Goal: Find specific page/section: Find specific page/section

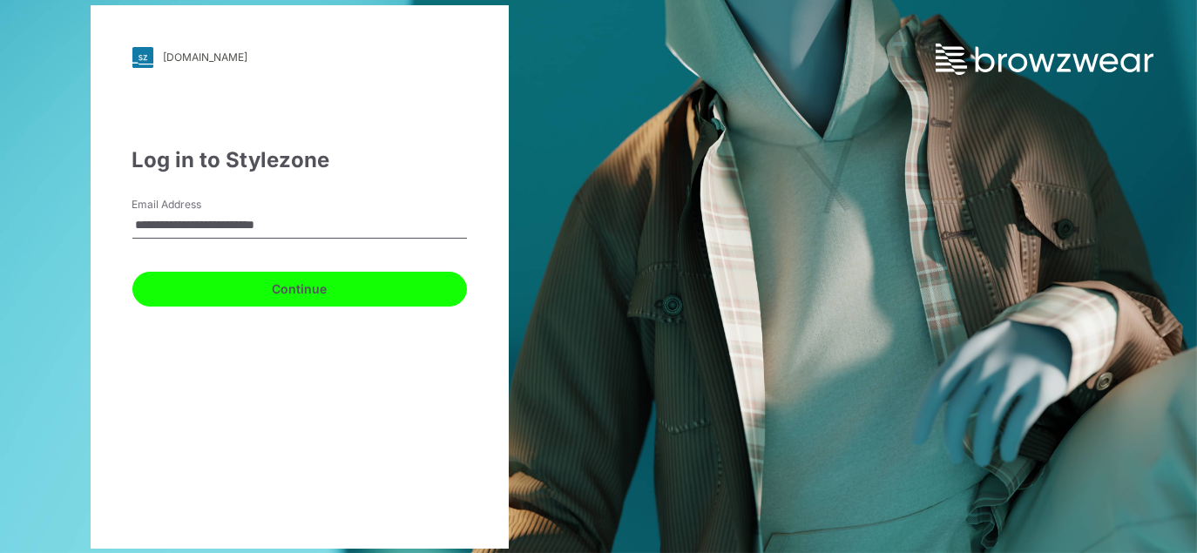
click at [254, 299] on button "Continue" at bounding box center [299, 289] width 335 height 35
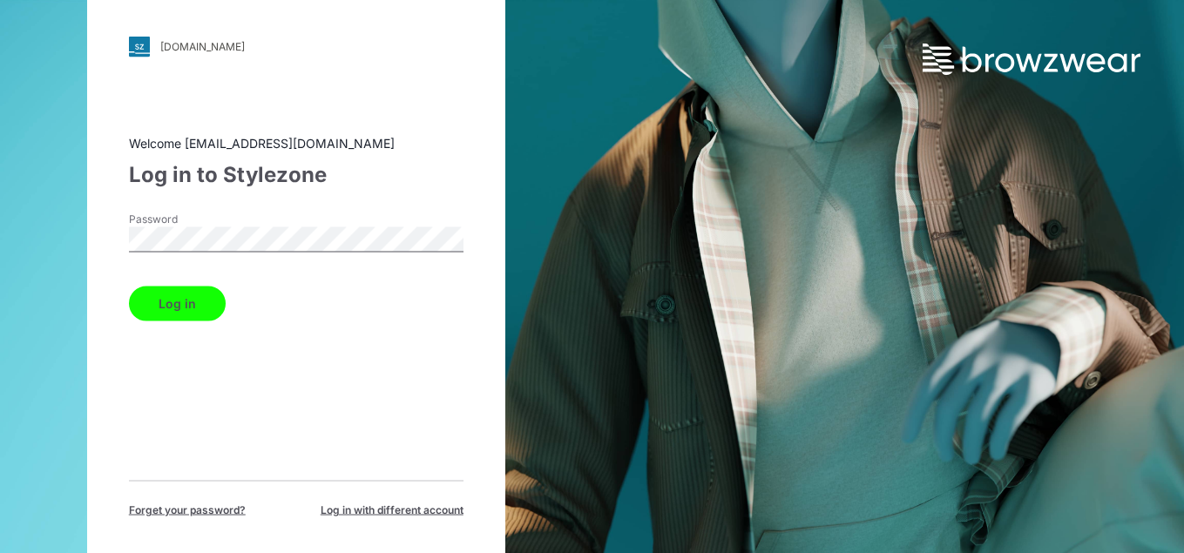
click at [186, 312] on button "Log in" at bounding box center [177, 303] width 97 height 35
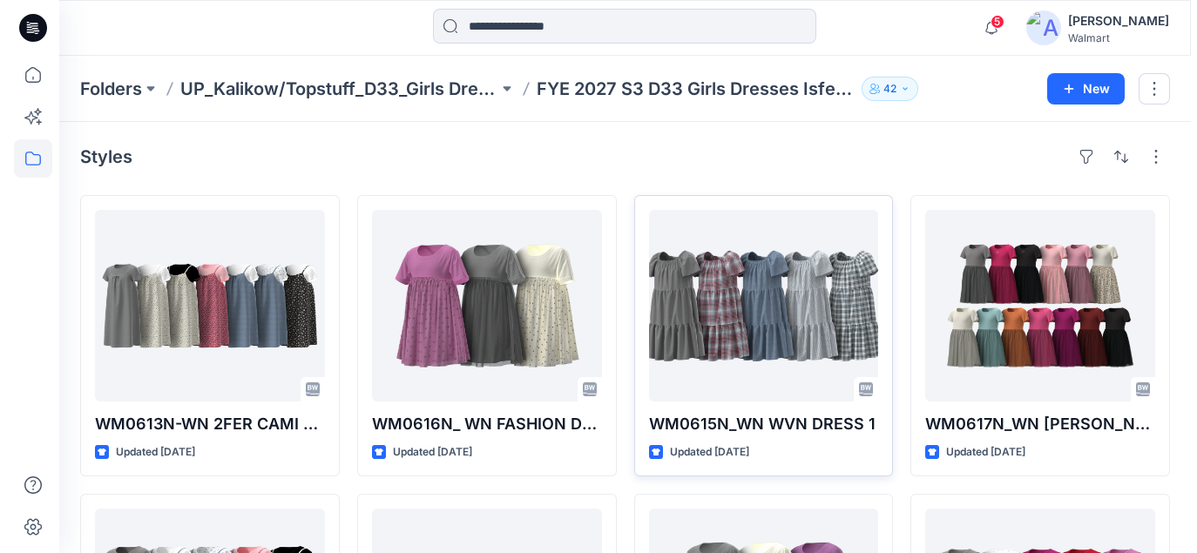
scroll to position [261, 0]
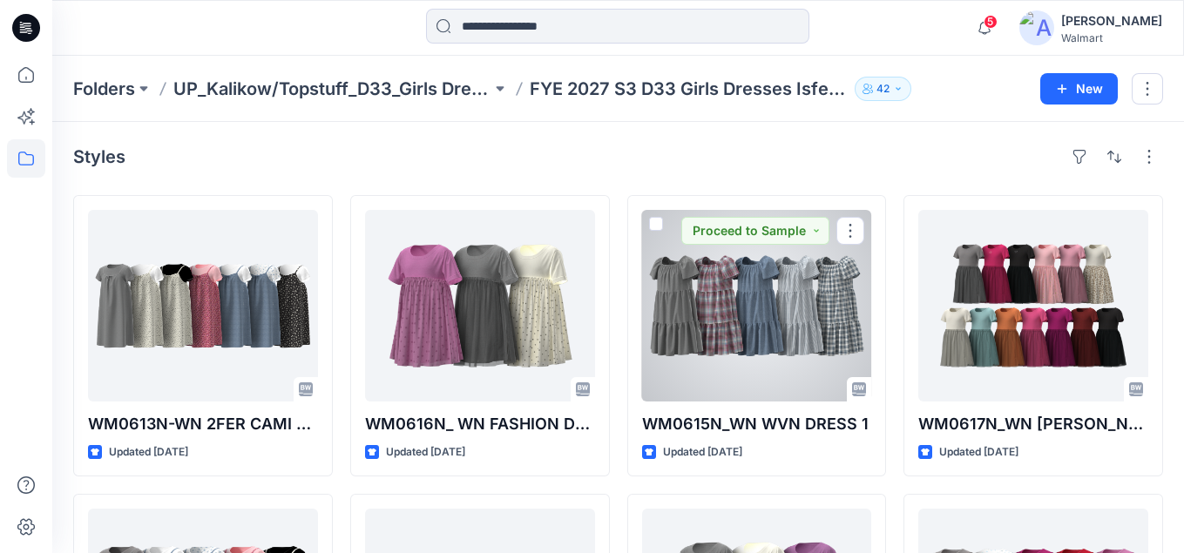
click at [760, 331] on div at bounding box center [757, 306] width 230 height 192
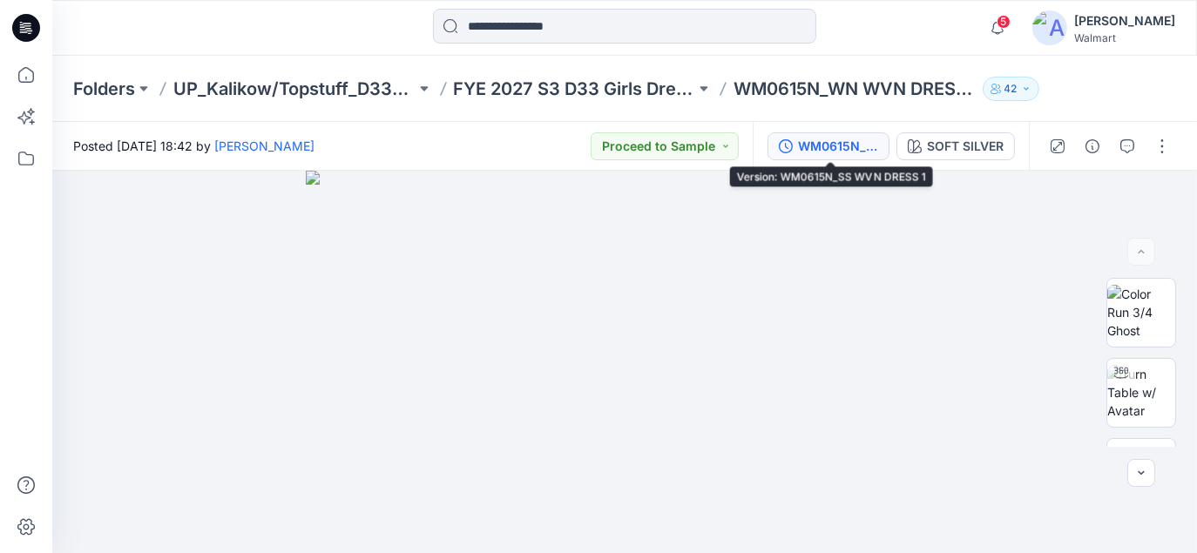
click at [808, 148] on div "WM0615N_SS WVN DRESS 1" at bounding box center [838, 146] width 80 height 19
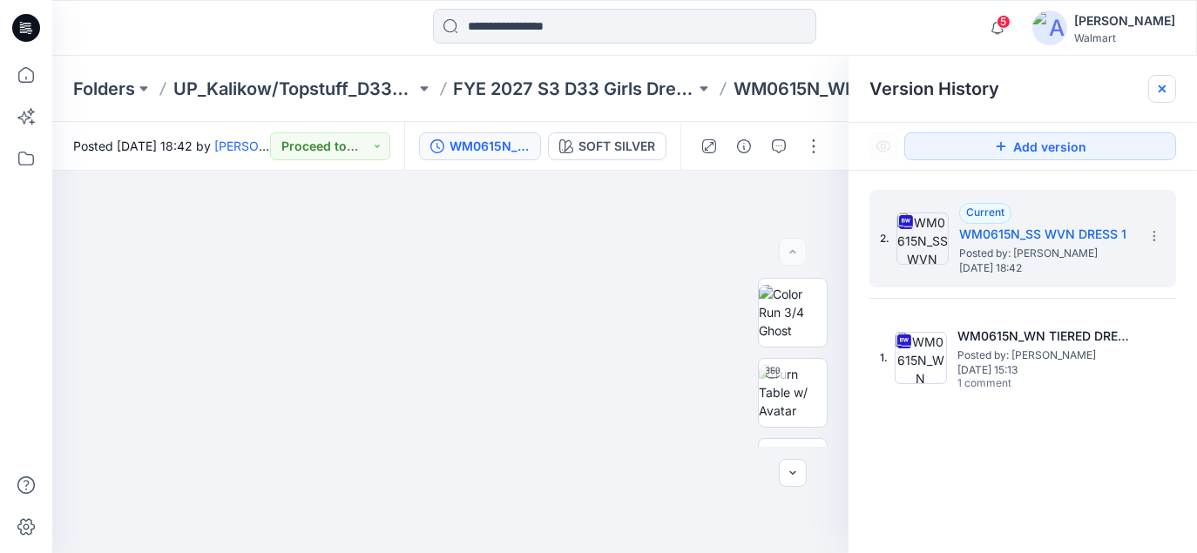
click at [1173, 91] on div at bounding box center [1162, 89] width 28 height 28
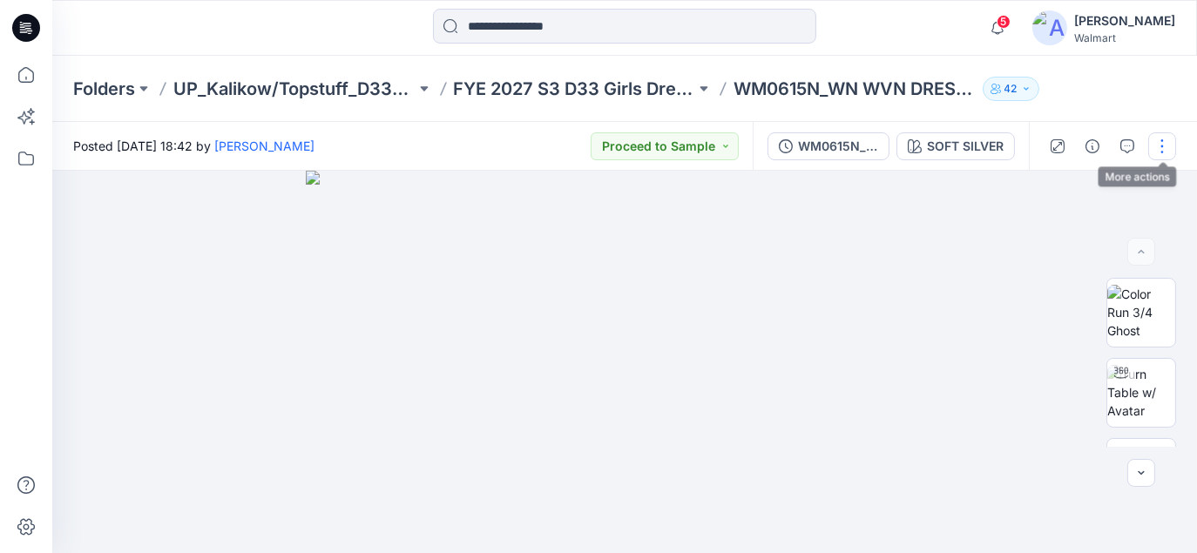
click at [1161, 145] on button "button" at bounding box center [1162, 146] width 28 height 28
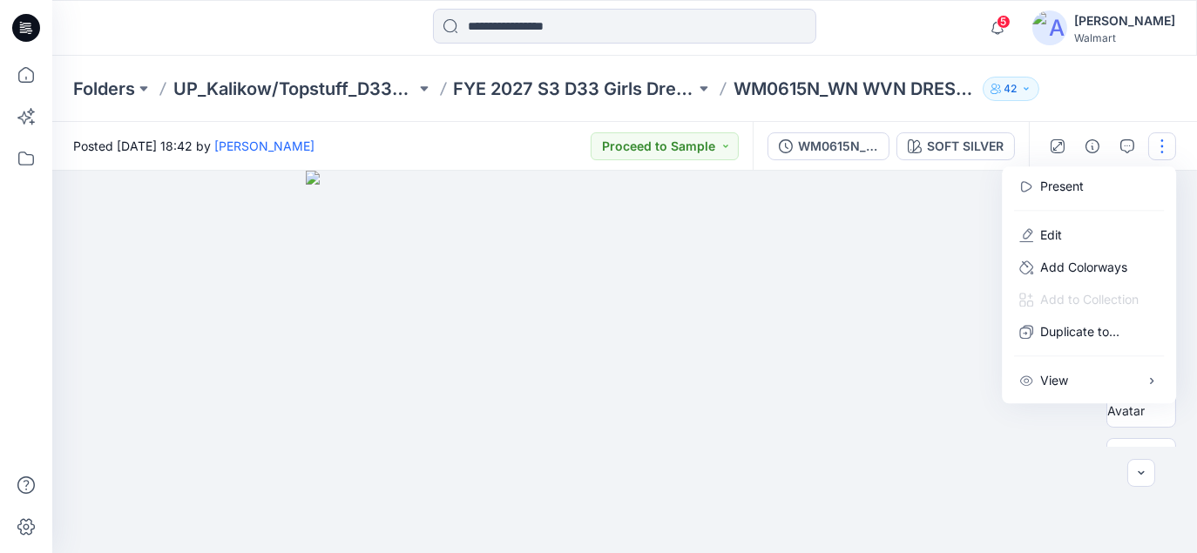
click at [1073, 184] on p "Present" at bounding box center [1062, 186] width 44 height 18
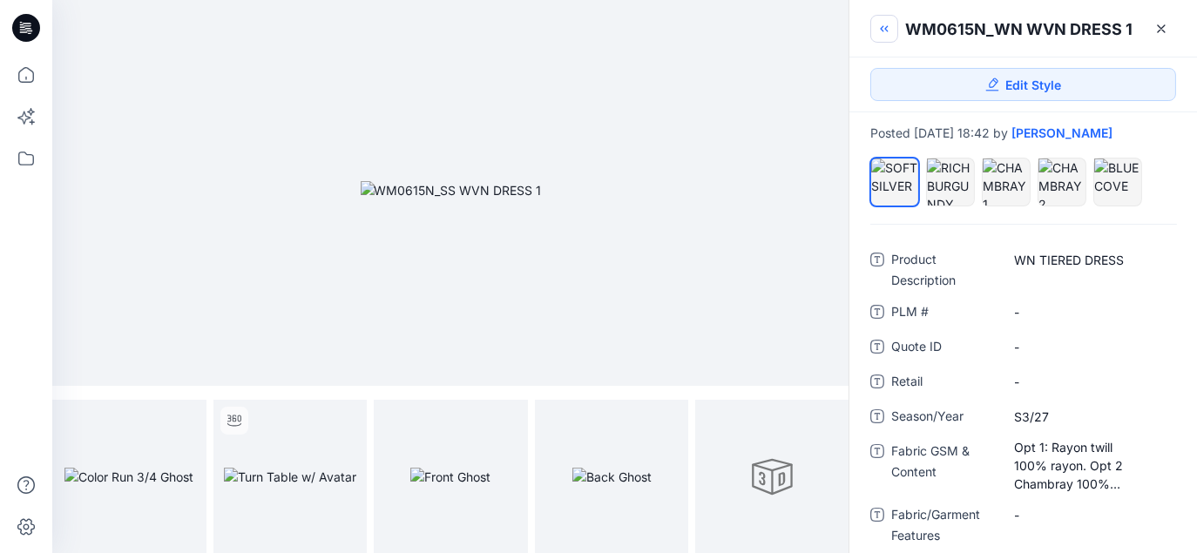
click at [885, 30] on icon "button" at bounding box center [884, 29] width 14 height 14
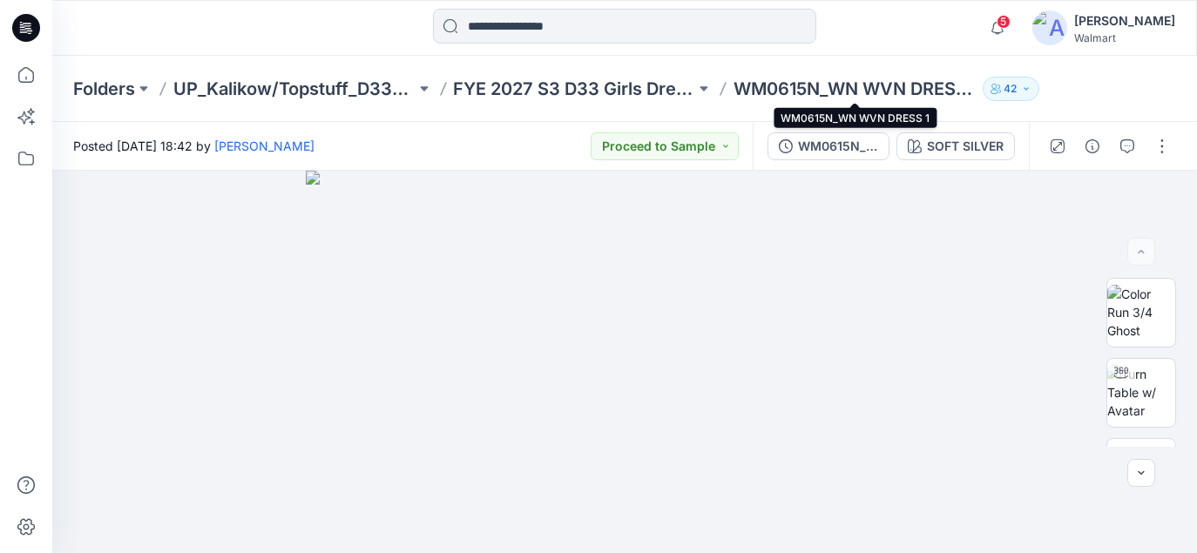
click at [880, 86] on p "WM0615N_WN WVN DRESS 1" at bounding box center [854, 89] width 242 height 24
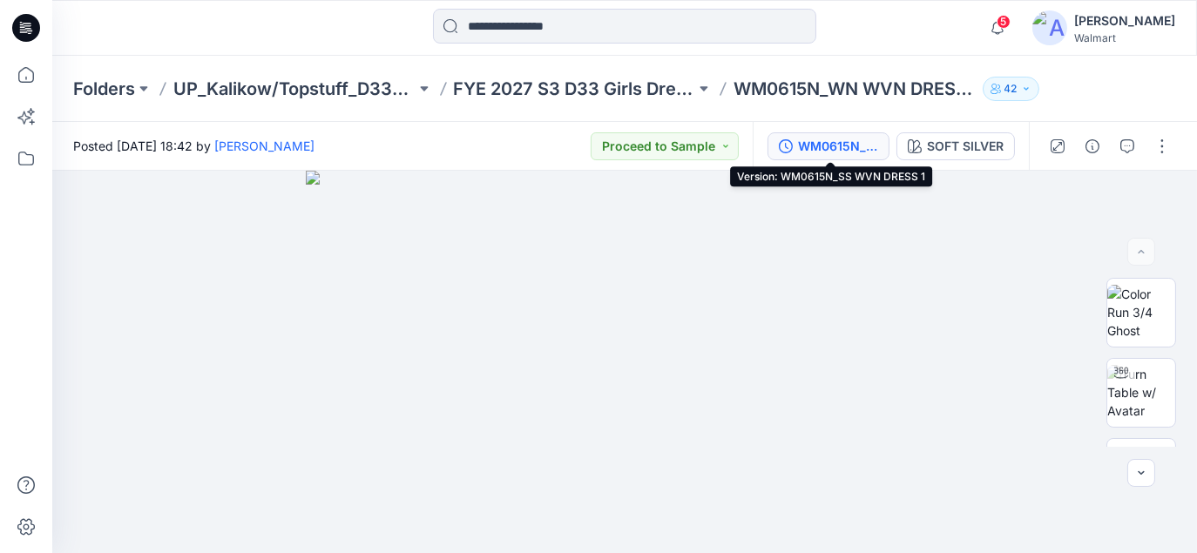
click at [831, 145] on div "WM0615N_SS WVN DRESS 1" at bounding box center [838, 146] width 80 height 19
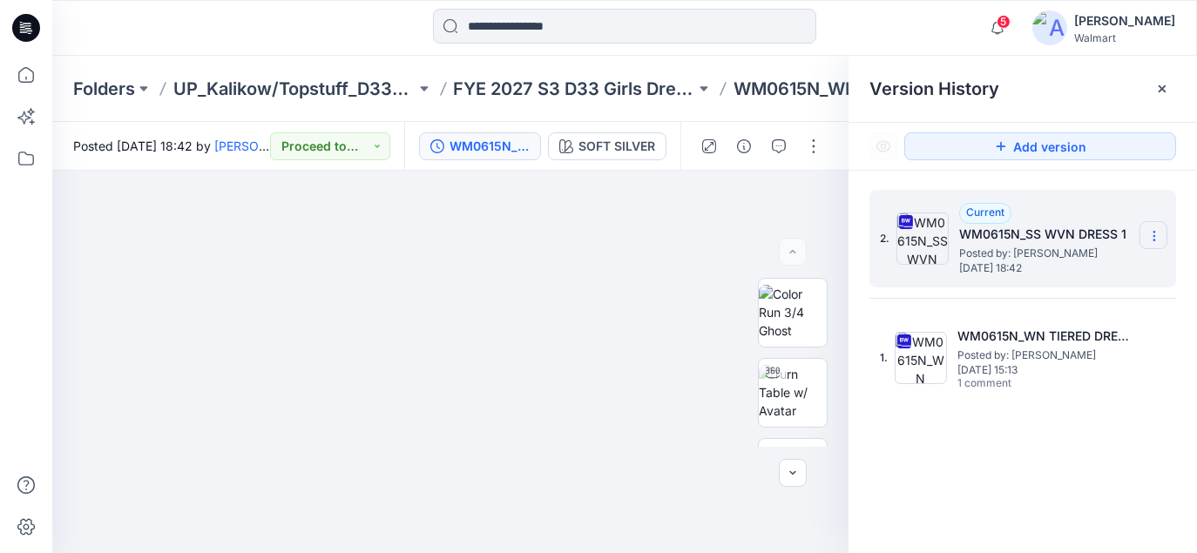
click at [1153, 240] on icon at bounding box center [1153, 240] width 1 height 1
click at [1026, 84] on div "Version History" at bounding box center [1022, 89] width 307 height 24
click at [1163, 92] on icon at bounding box center [1162, 89] width 14 height 14
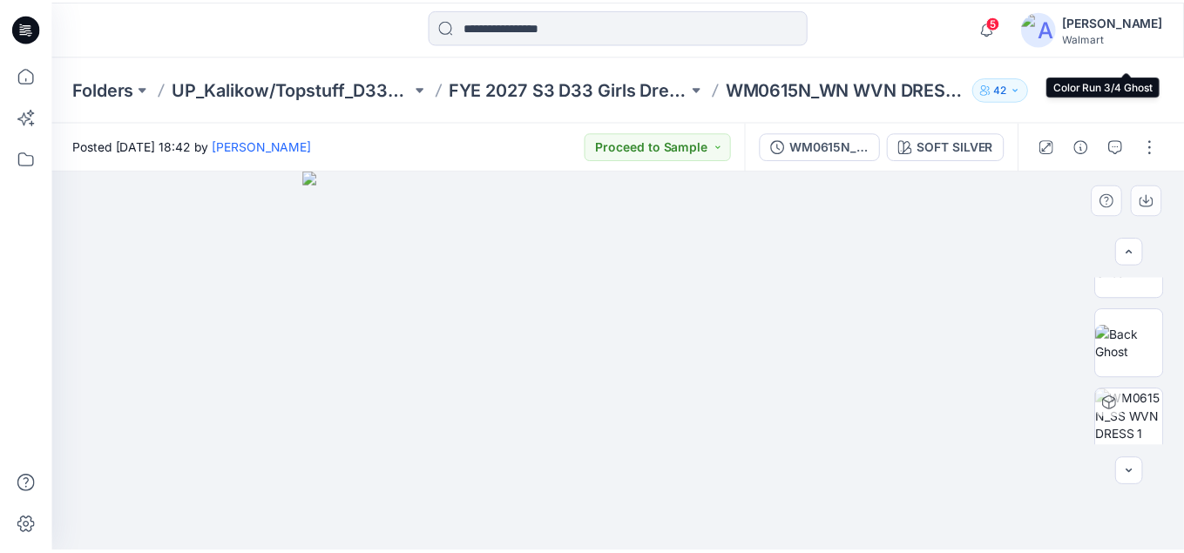
scroll to position [301, 0]
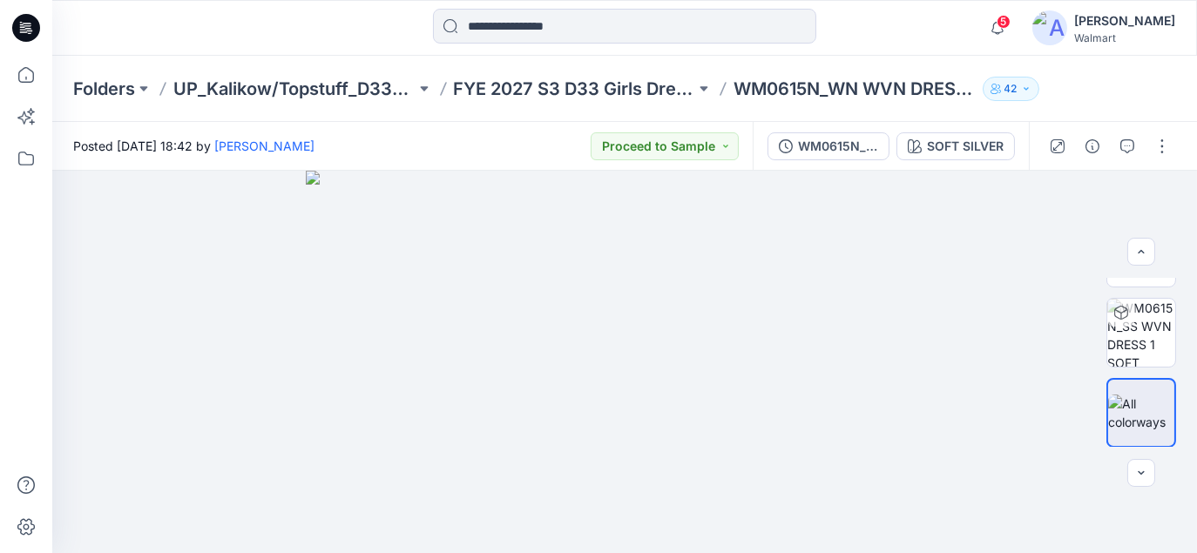
click at [472, 134] on div "Posted Friday, October 03, 2025 18:42 by Orieta Espinoza Proceed to Sample" at bounding box center [402, 146] width 700 height 48
click at [24, 21] on icon at bounding box center [26, 28] width 28 height 28
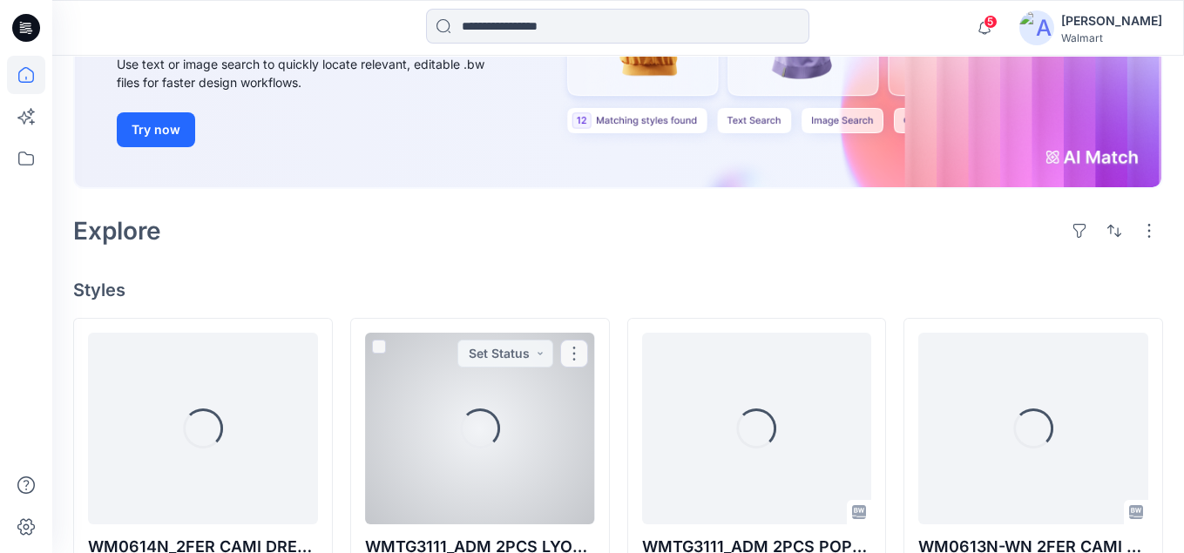
scroll to position [436, 0]
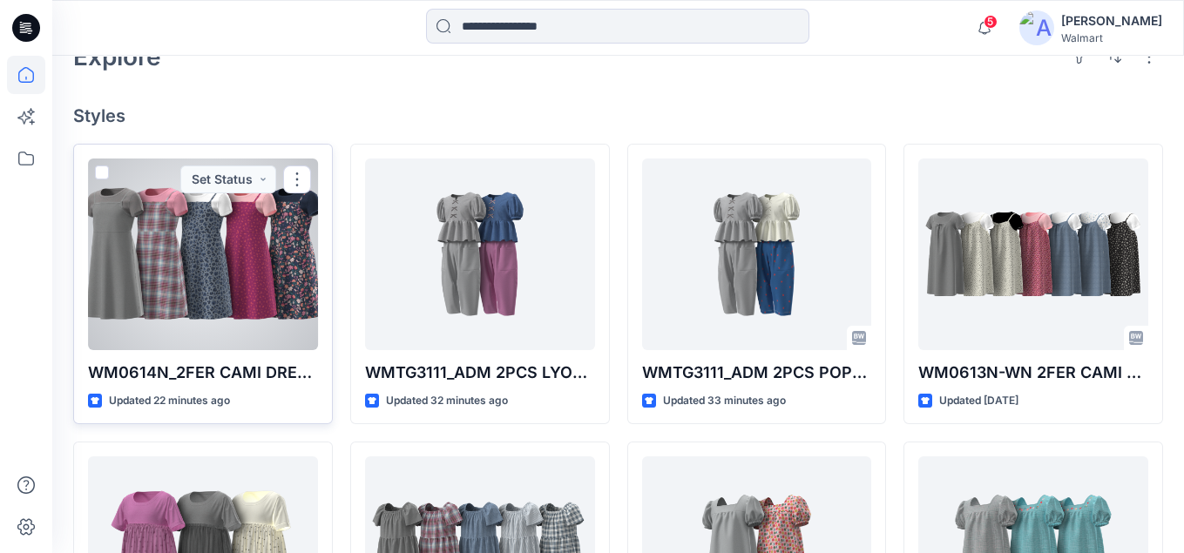
click at [256, 267] on div at bounding box center [203, 255] width 230 height 192
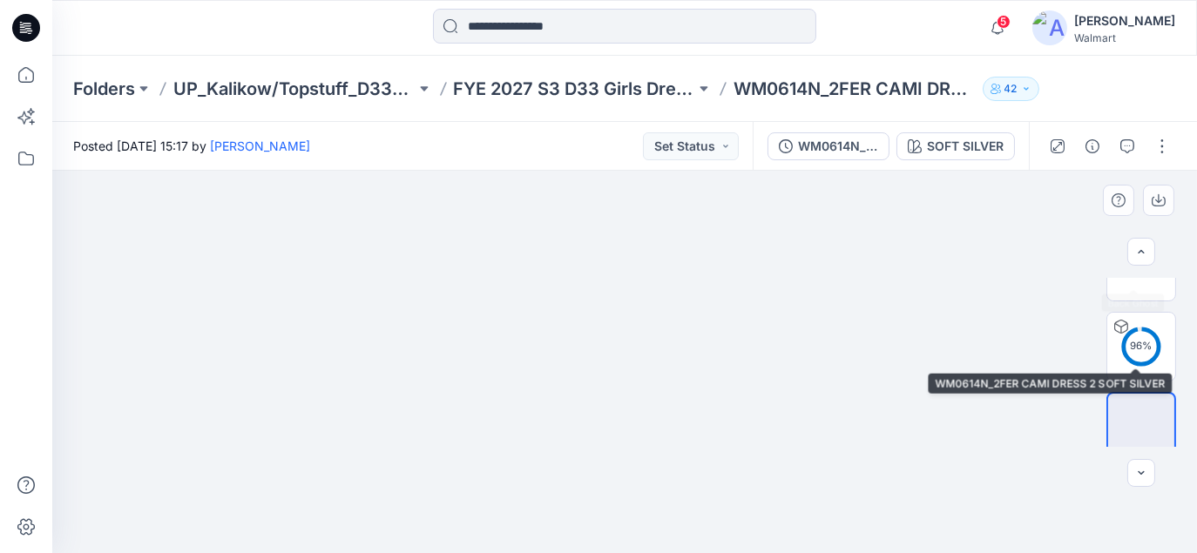
scroll to position [301, 0]
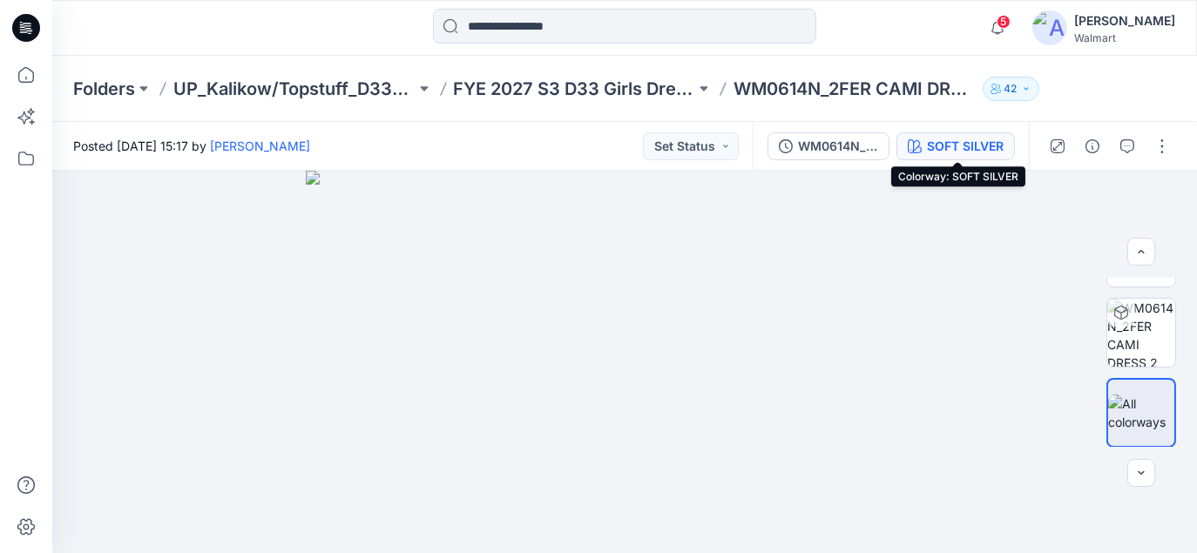
click at [955, 147] on div "SOFT SILVER" at bounding box center [965, 146] width 77 height 19
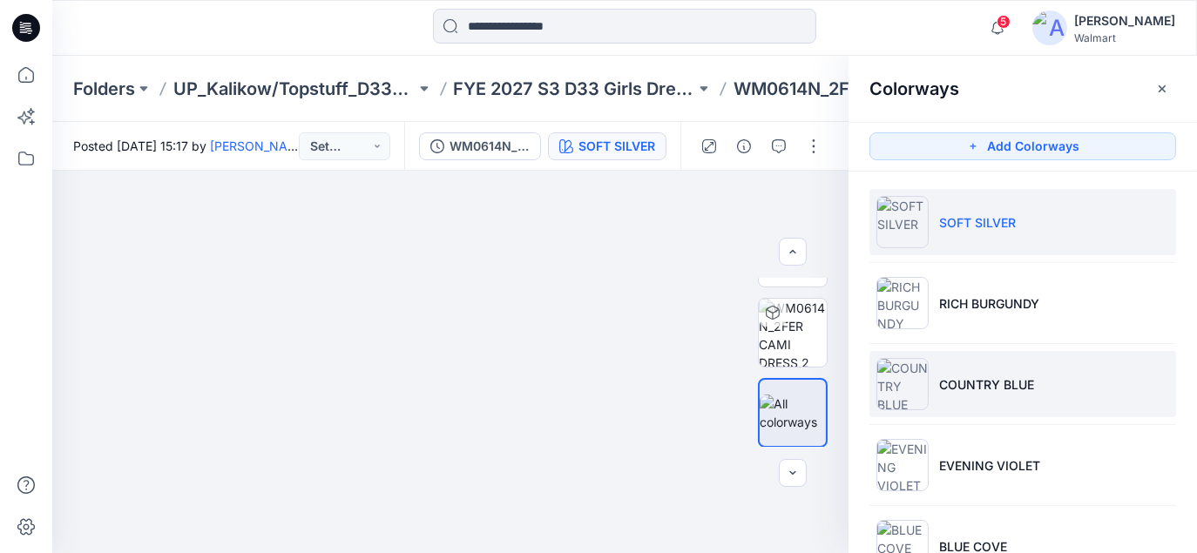
scroll to position [56, 0]
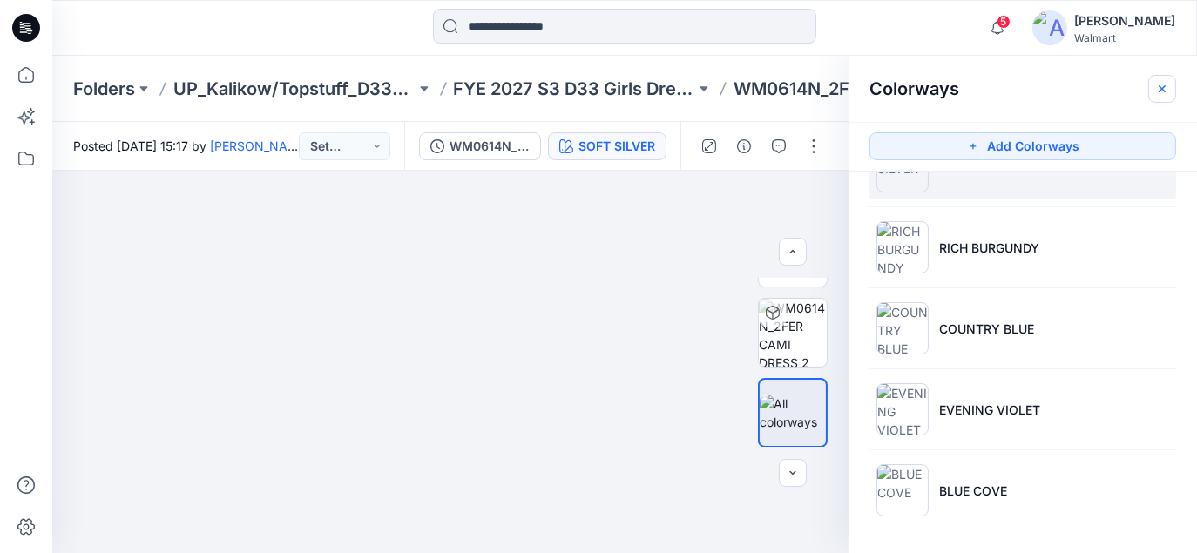
click at [1169, 92] on button "button" at bounding box center [1162, 89] width 28 height 28
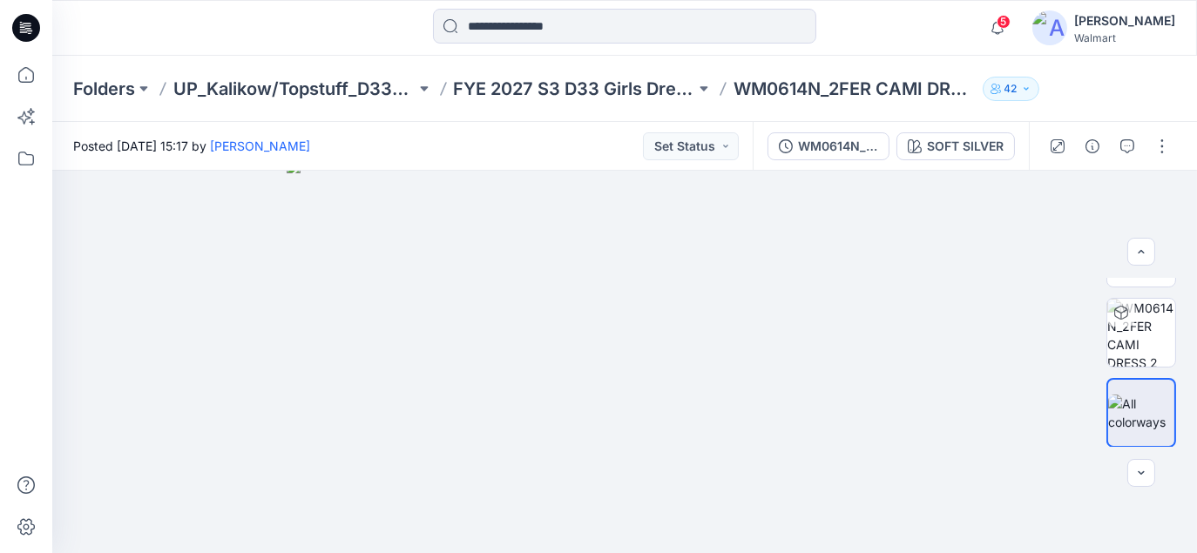
click at [1094, 92] on div "Folders UP_Kalikow/Topstuff_D33_Girls Dresses FYE 2027 S3 D33 Girls Dresses Isf…" at bounding box center [624, 89] width 1145 height 66
click at [1007, 15] on icon "button" at bounding box center [997, 27] width 33 height 35
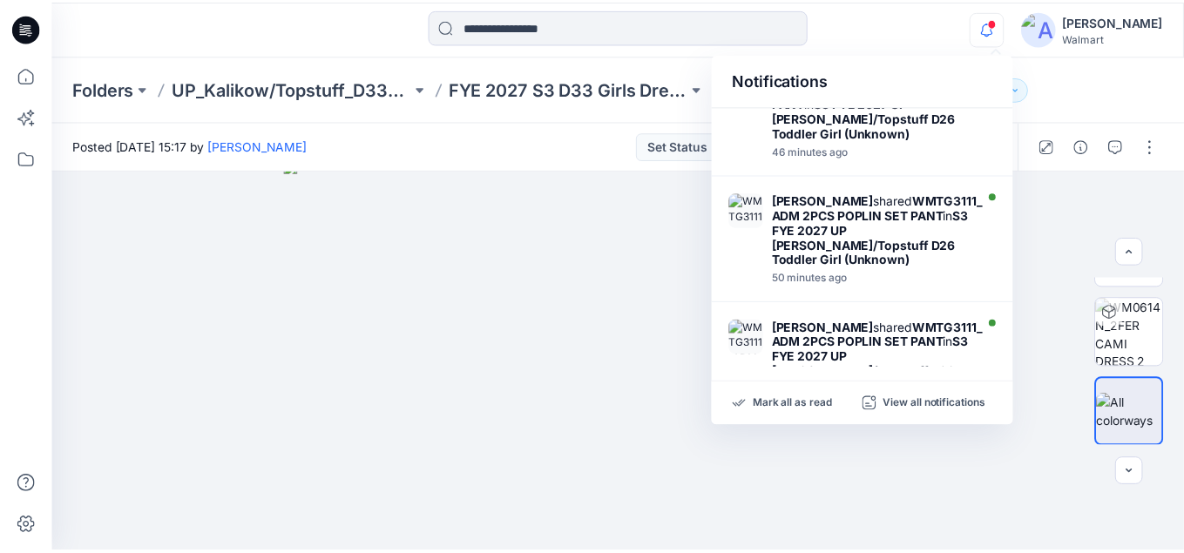
scroll to position [436, 0]
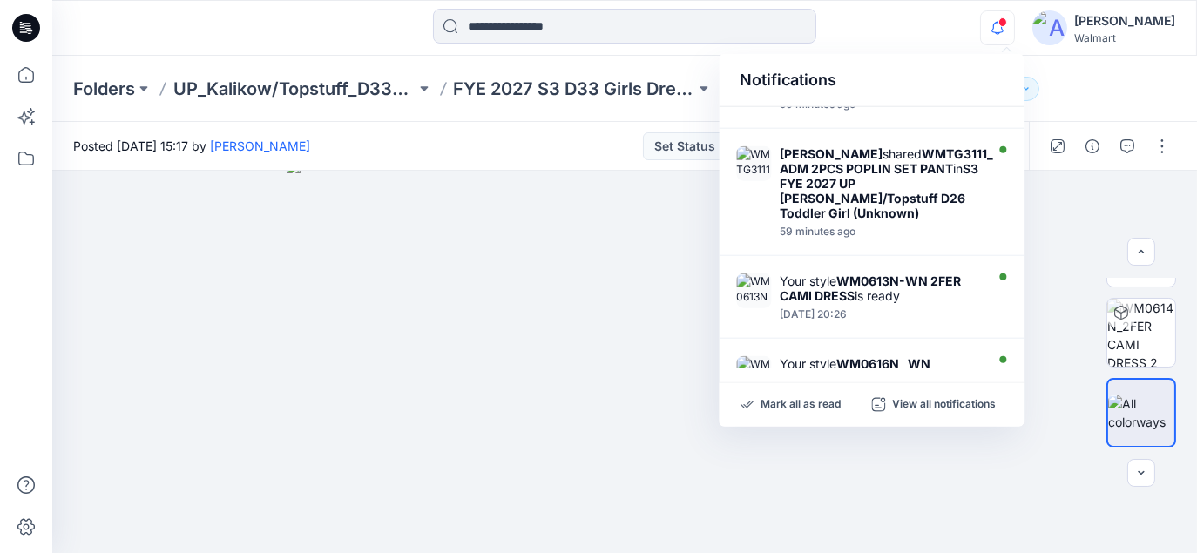
click at [911, 35] on div "Notifications Your style WM0614N_2FER CAMI DRESS 2 is ready 19 minutes ago Grac…" at bounding box center [624, 28] width 1144 height 38
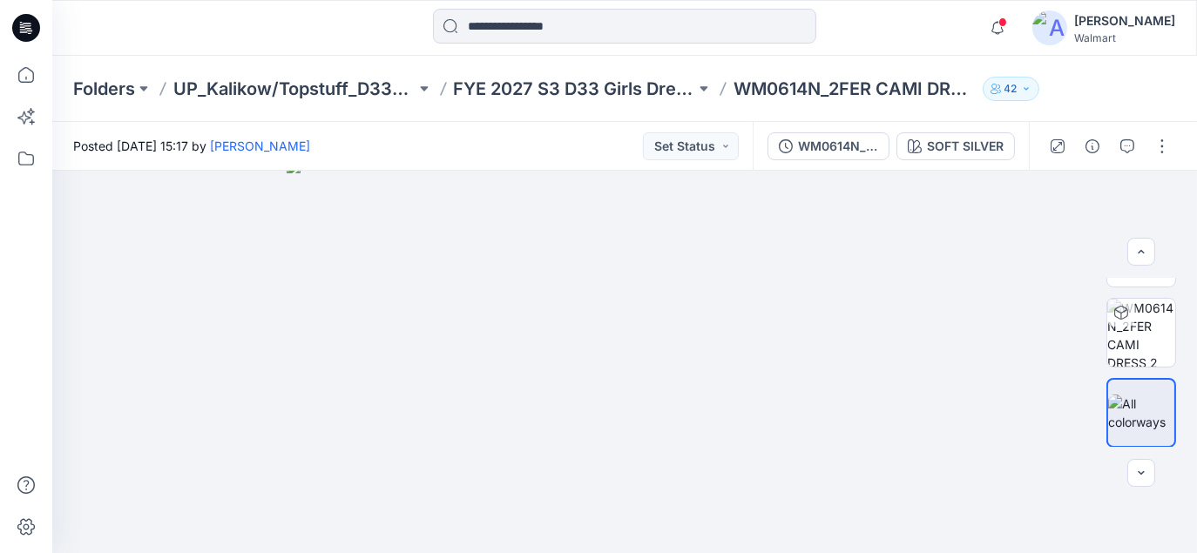
click at [17, 32] on icon at bounding box center [26, 28] width 28 height 28
